Goal: Task Accomplishment & Management: Manage account settings

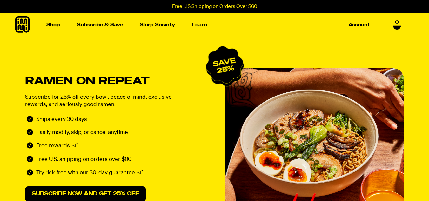
click at [347, 24] on link "Account" at bounding box center [359, 25] width 27 height 10
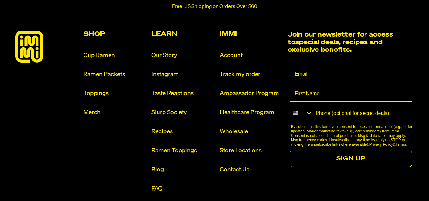
scroll to position [349, 0]
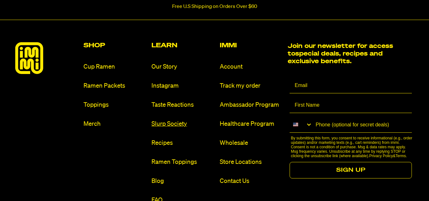
click at [158, 126] on link "Slurp Society" at bounding box center [182, 124] width 63 height 9
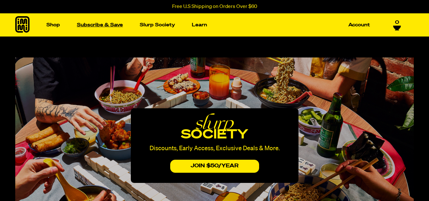
click at [93, 25] on link "Subscribe & Save" at bounding box center [99, 25] width 51 height 10
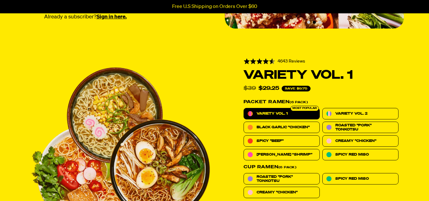
scroll to position [32, 0]
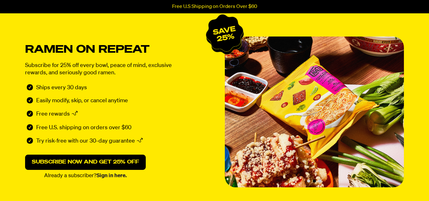
click at [119, 174] on link "Sign in here." at bounding box center [112, 175] width 30 height 5
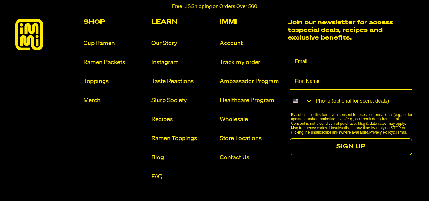
scroll to position [226, 0]
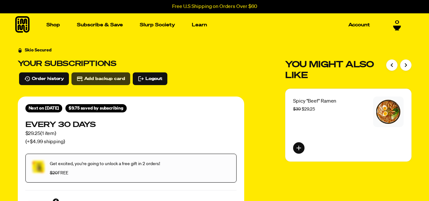
click at [100, 80] on span "Add backup card" at bounding box center [104, 78] width 41 height 7
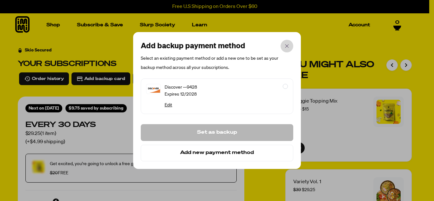
click at [284, 46] on icon "button" at bounding box center [287, 46] width 8 height 8
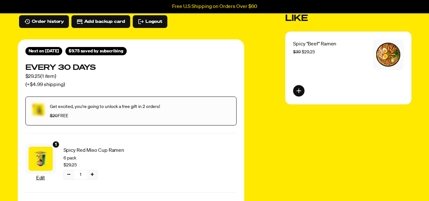
scroll to position [64, 0]
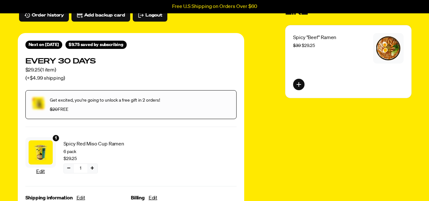
click at [71, 169] on button "−" at bounding box center [69, 168] width 10 height 9
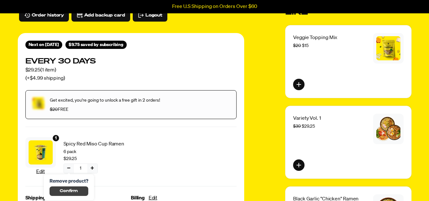
click at [64, 191] on span "Confirm" at bounding box center [69, 191] width 18 height 7
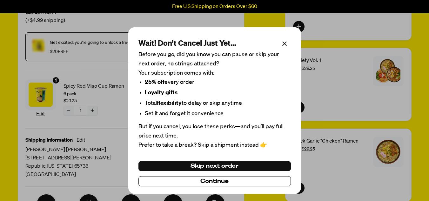
scroll to position [127, 0]
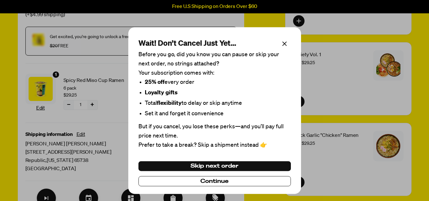
click at [212, 183] on span "Continue" at bounding box center [214, 181] width 28 height 7
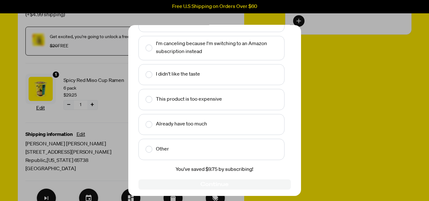
scroll to position [64, 0]
click at [148, 126] on rect at bounding box center [148, 124] width 7 height 7
checkbox input "true"
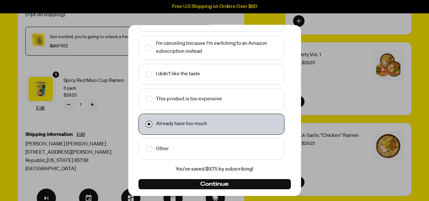
scroll to position [67, 0]
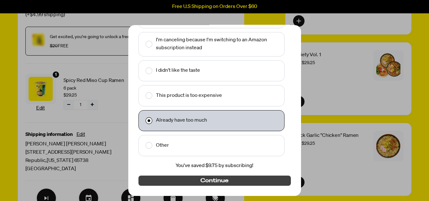
click at [229, 181] on button "Continue" at bounding box center [214, 181] width 152 height 10
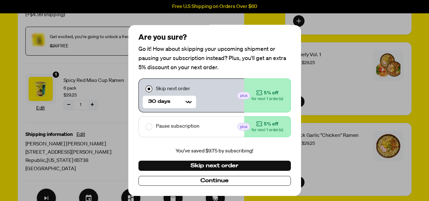
scroll to position [0, 0]
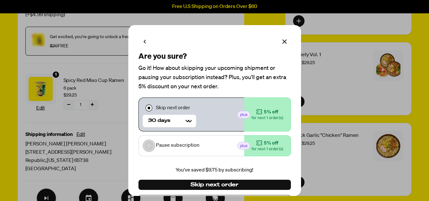
click at [148, 145] on rect at bounding box center [148, 146] width 7 height 7
checkbox input "false"
checkbox input "true"
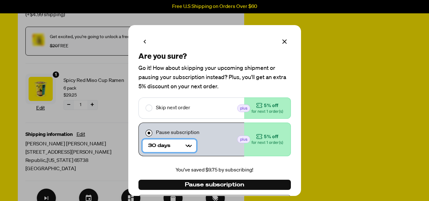
click at [189, 149] on Selector "30 days 60 days" at bounding box center [170, 145] width 54 height 13
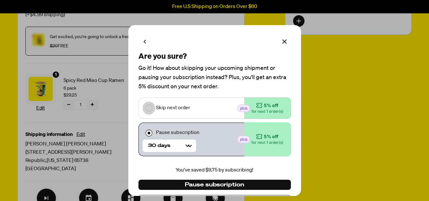
click at [148, 109] on rect at bounding box center [148, 108] width 7 height 7
checkbox input "true"
checkbox input "false"
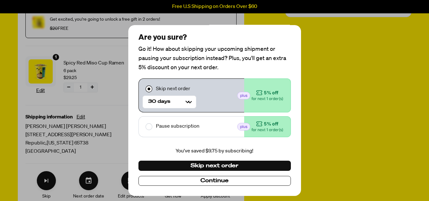
scroll to position [159, 0]
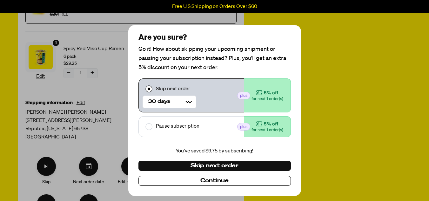
click at [222, 182] on span "Continue" at bounding box center [214, 180] width 28 height 7
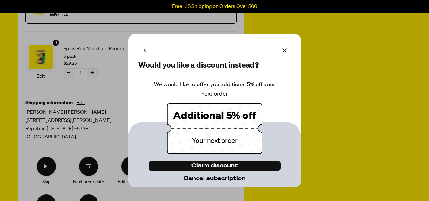
scroll to position [0, 0]
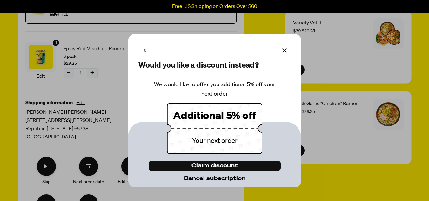
click at [224, 179] on span "Cancel subscription" at bounding box center [215, 178] width 62 height 7
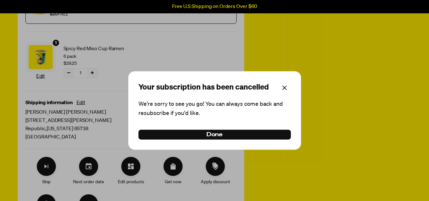
click at [285, 88] on icon "button" at bounding box center [285, 88] width 8 height 8
